Goal: Download file/media

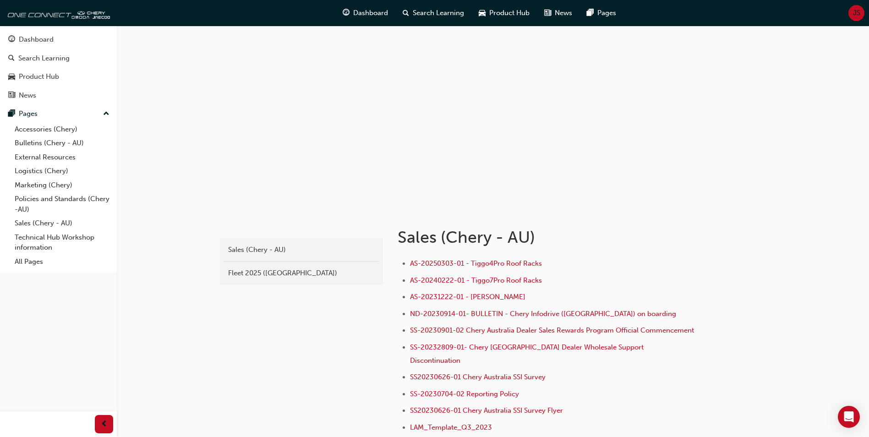
scroll to position [183, 0]
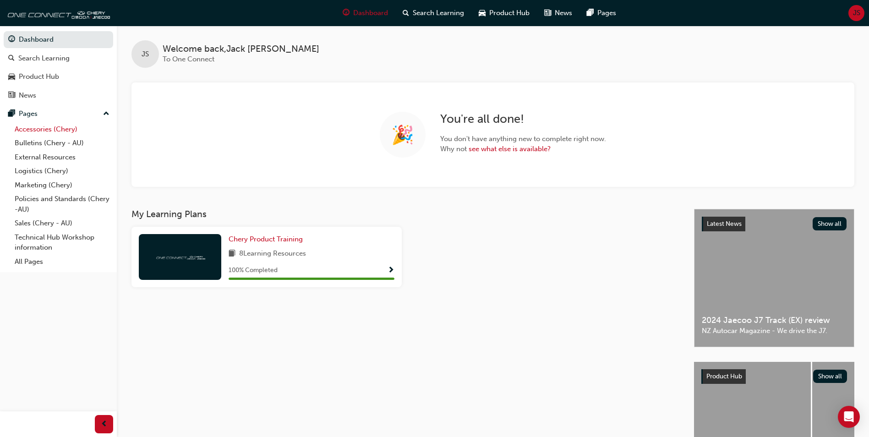
click at [22, 129] on link "Accessories (Chery)" at bounding box center [62, 129] width 102 height 14
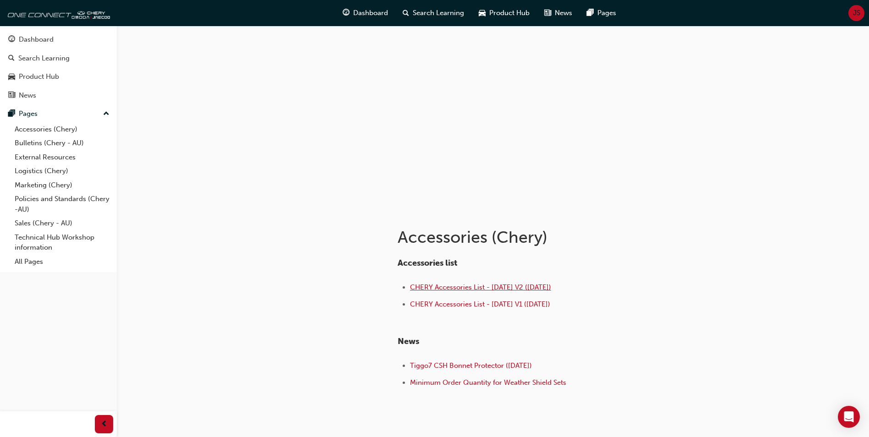
click at [443, 284] on span "CHERY Accessories List - Sep 25 V2 (18.09.25)" at bounding box center [480, 287] width 141 height 8
